Goal: Task Accomplishment & Management: Use online tool/utility

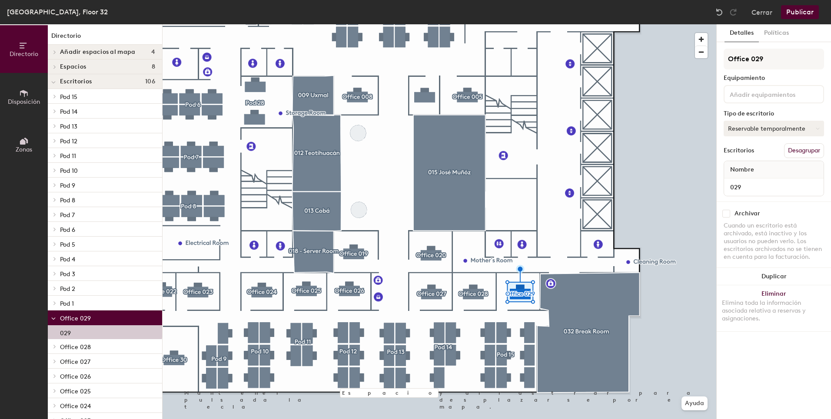
click at [781, 134] on button "Reservable temporalmente" at bounding box center [774, 129] width 100 height 16
click at [778, 132] on button "Reservable temporalmente" at bounding box center [774, 129] width 100 height 16
click at [748, 154] on div "Asignado" at bounding box center [767, 155] width 87 height 13
click at [431, 24] on div at bounding box center [440, 24] width 554 height 0
click at [787, 129] on button "Asignado" at bounding box center [774, 129] width 100 height 16
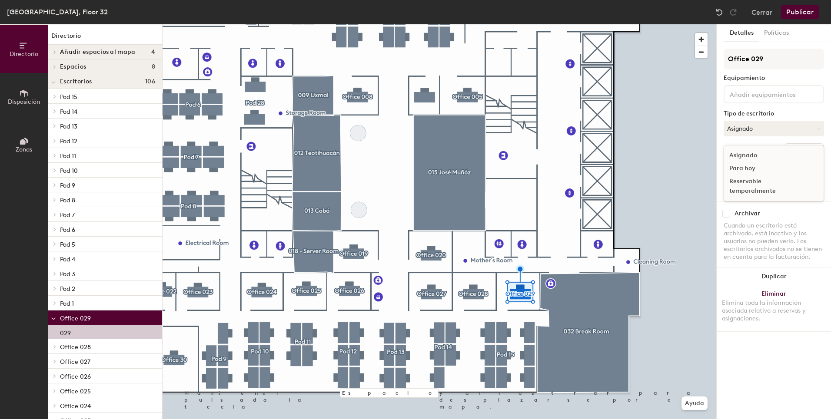
click at [760, 186] on div "Reservable temporalmente" at bounding box center [767, 186] width 87 height 23
click at [774, 35] on button "Políticas" at bounding box center [776, 33] width 35 height 18
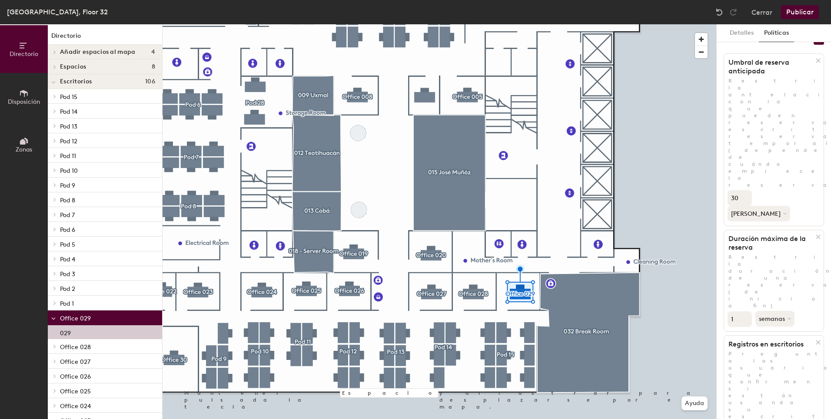
scroll to position [98, 0]
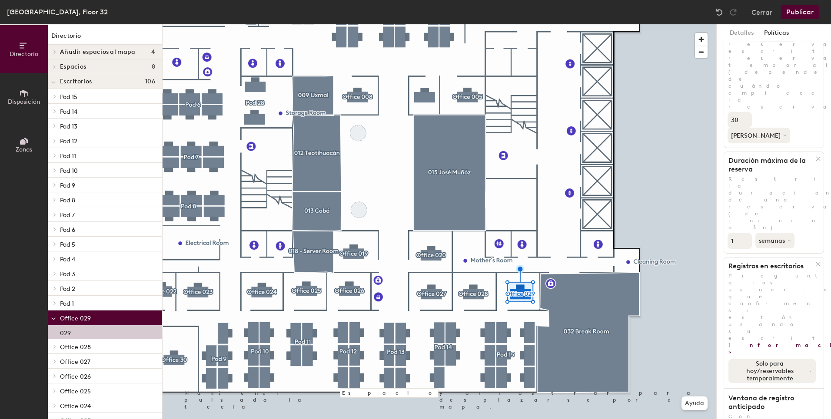
click at [797, 359] on button "Solo para hoy/reservables temporalmente" at bounding box center [771, 371] width 87 height 24
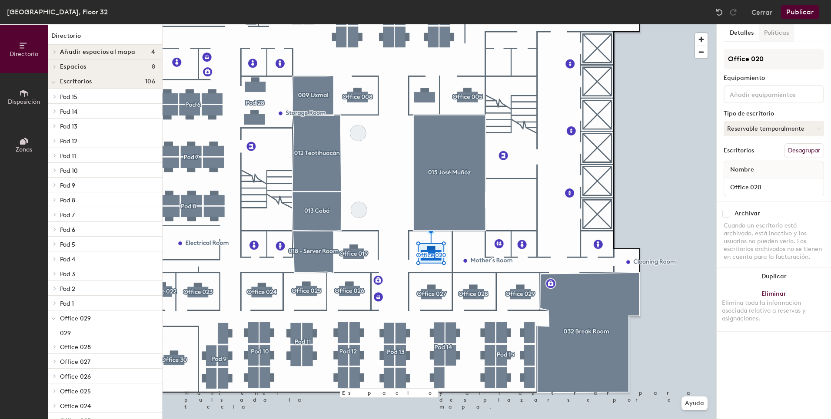
click at [777, 30] on button "Políticas" at bounding box center [776, 33] width 35 height 18
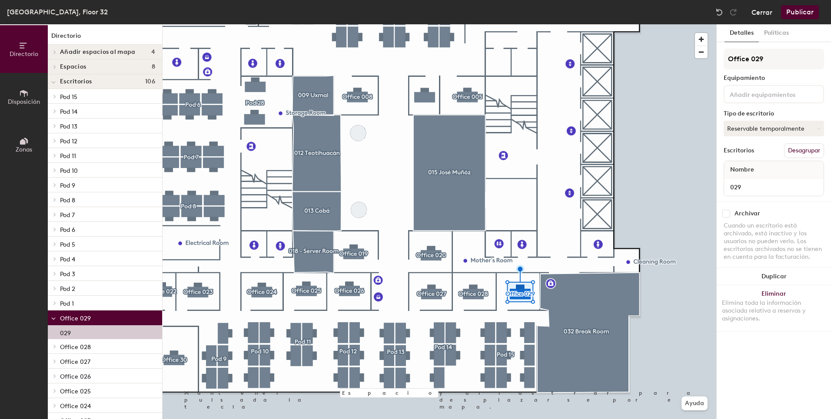
click at [767, 7] on button "Cerrar" at bounding box center [761, 12] width 21 height 14
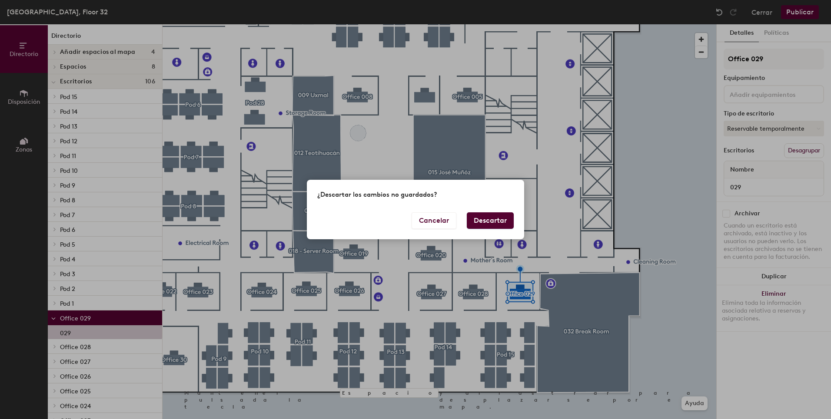
click at [484, 224] on button "Descartar" at bounding box center [490, 221] width 47 height 17
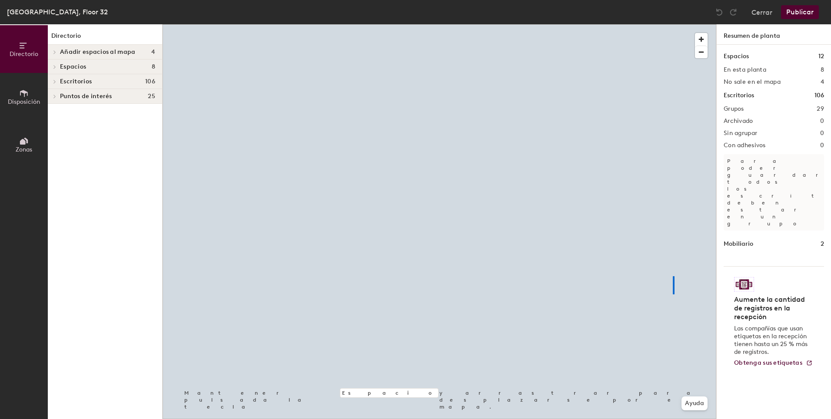
click at [673, 24] on div at bounding box center [440, 24] width 554 height 0
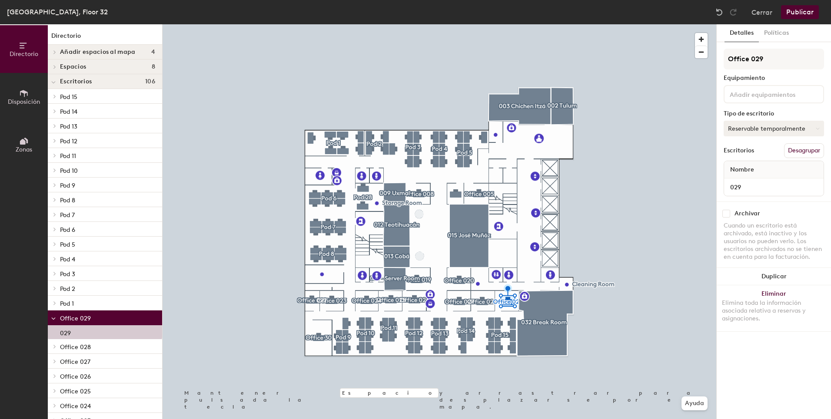
click at [757, 133] on button "Reservable temporalmente" at bounding box center [774, 129] width 100 height 16
click at [794, 323] on button "Eliminar Elimina toda la información asociada relativa a reservas y asignacione…" at bounding box center [774, 309] width 114 height 46
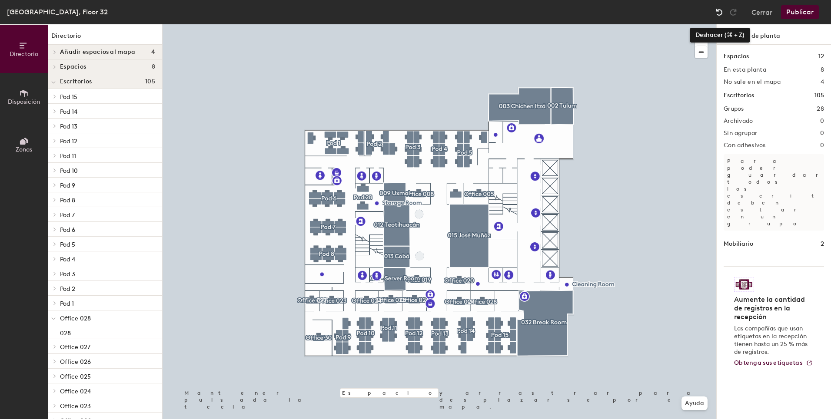
click at [721, 10] on img at bounding box center [719, 12] width 9 height 9
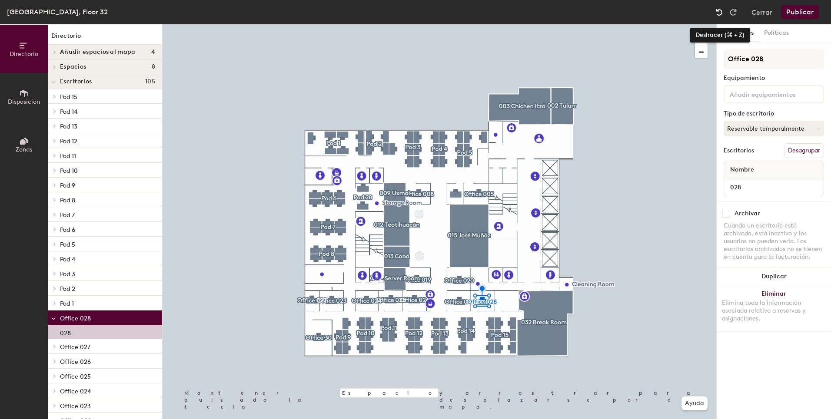
click at [724, 10] on div at bounding box center [719, 12] width 14 height 14
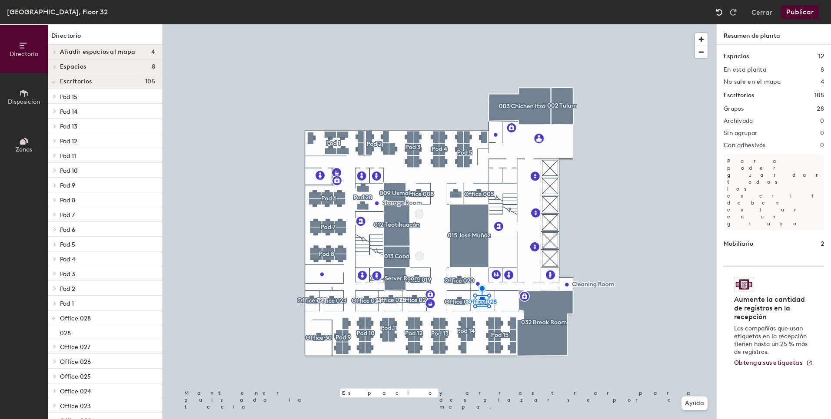
click at [721, 10] on img at bounding box center [719, 12] width 9 height 9
